Goal: Task Accomplishment & Management: Use online tool/utility

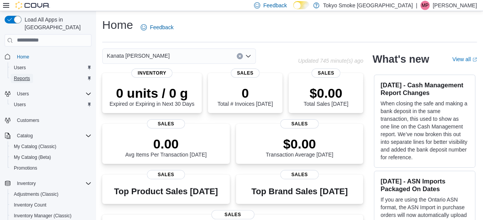
click at [18, 75] on span "Reports" at bounding box center [22, 78] width 16 height 6
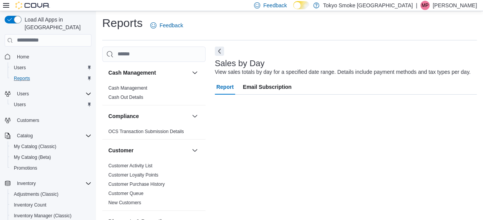
scroll to position [15, 0]
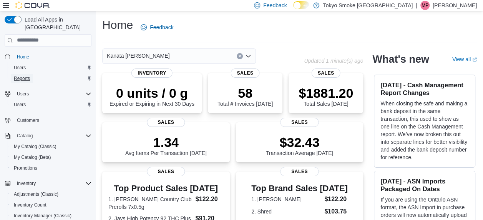
click at [20, 75] on span "Reports" at bounding box center [22, 78] width 16 height 6
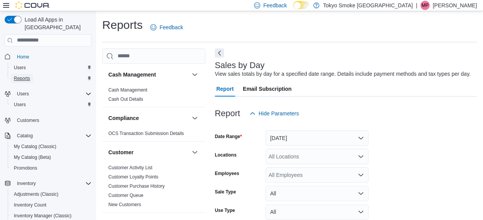
scroll to position [18, 0]
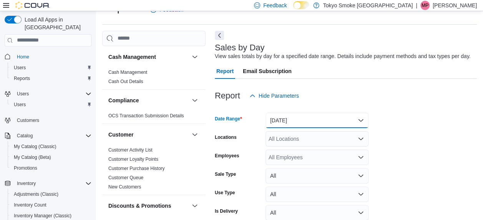
click at [289, 125] on button "[DATE]" at bounding box center [317, 120] width 103 height 15
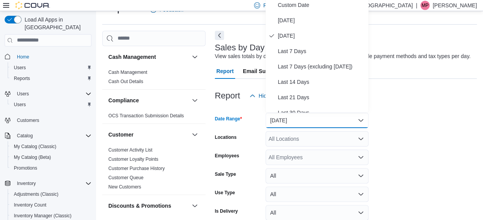
scroll to position [15, 0]
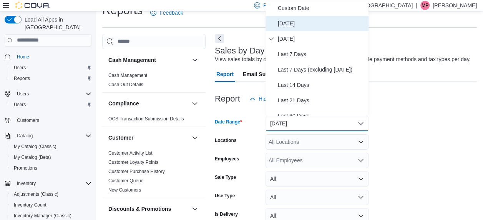
click at [304, 23] on span "[DATE]" at bounding box center [322, 23] width 88 height 9
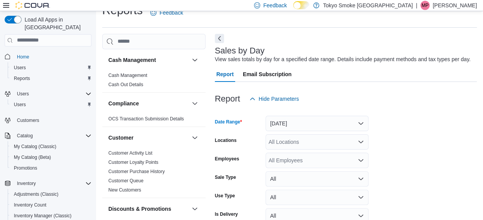
click at [276, 161] on div "All Employees" at bounding box center [317, 160] width 103 height 15
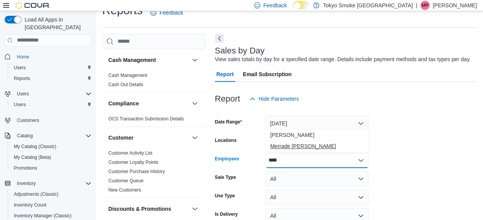
type input "****"
click at [283, 151] on button "Merrade [PERSON_NAME]" at bounding box center [317, 146] width 103 height 11
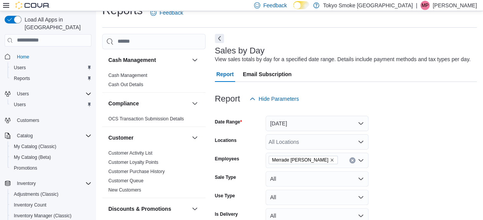
click at [439, 188] on form "Date Range [DATE] Locations All Locations Employees [GEOGRAPHIC_DATA] Simeoni S…" at bounding box center [346, 176] width 262 height 138
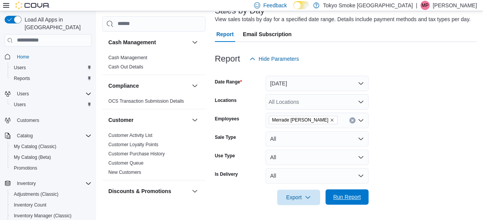
click at [340, 198] on span "Run Report" at bounding box center [347, 197] width 28 height 8
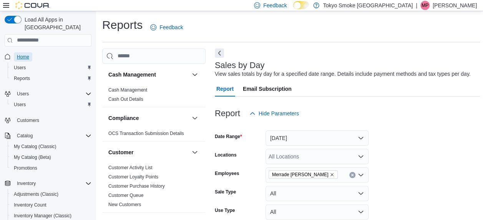
click at [24, 52] on span "Home" at bounding box center [23, 56] width 12 height 9
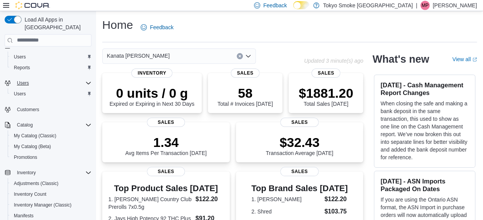
scroll to position [5, 0]
